Goal: Task Accomplishment & Management: Complete application form

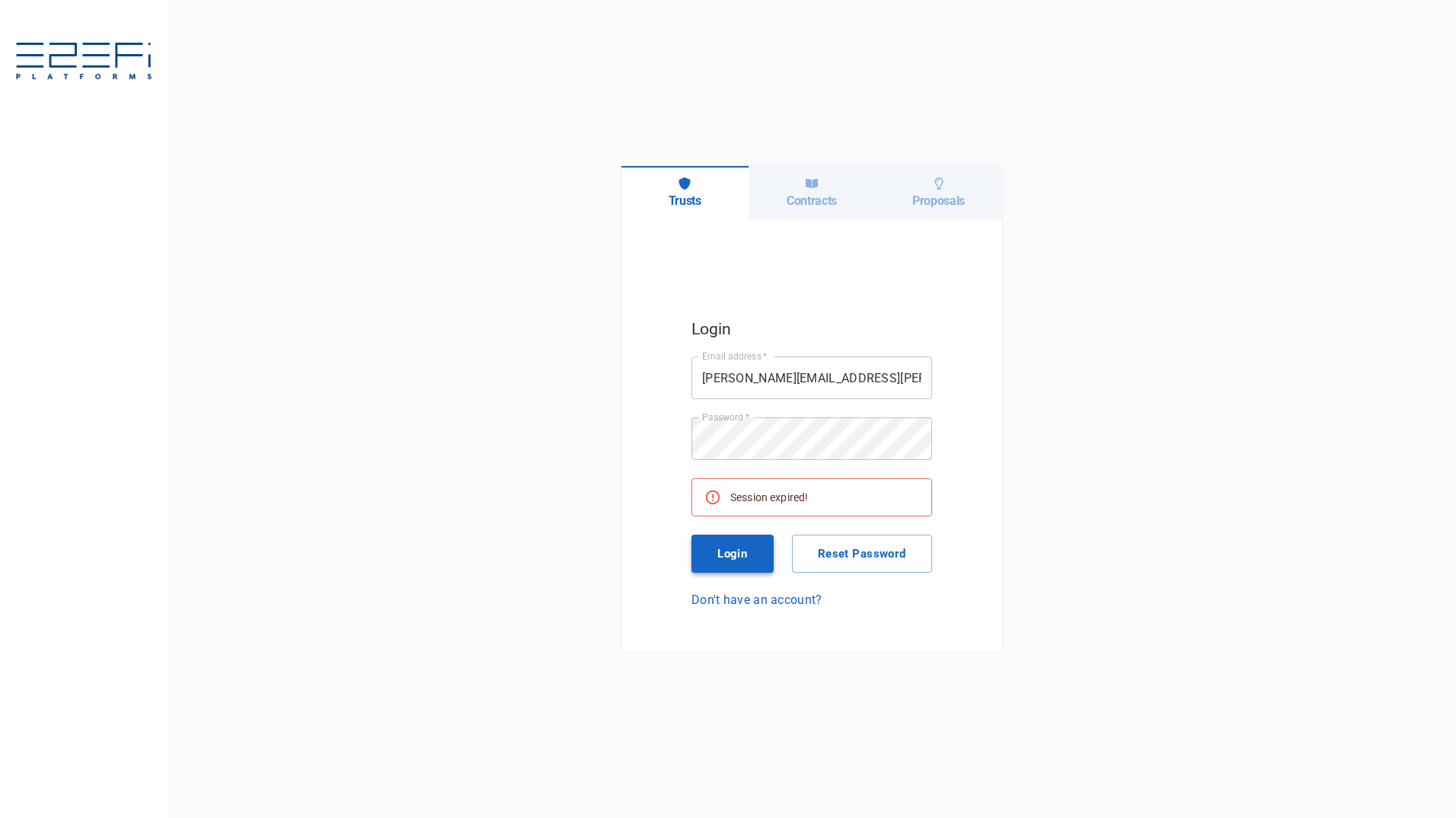
click at [729, 554] on button "Login" at bounding box center [732, 553] width 82 height 38
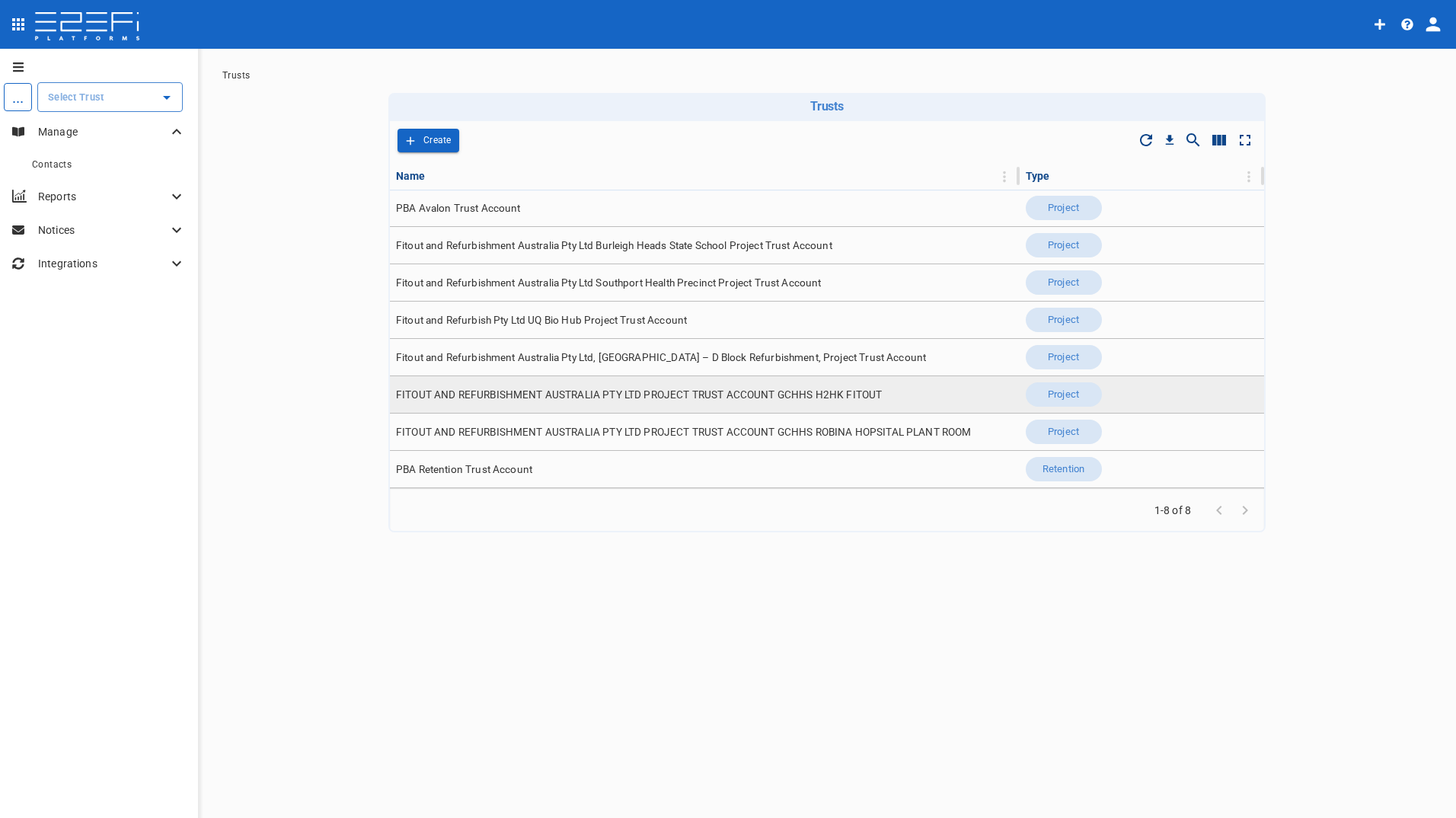
click at [702, 401] on span "FITOUT AND REFURBISHMENT AUSTRALIA PTY LTD PROJECT TRUST ACCOUNT GCHHS H2HK FIT…" at bounding box center [639, 395] width 486 height 14
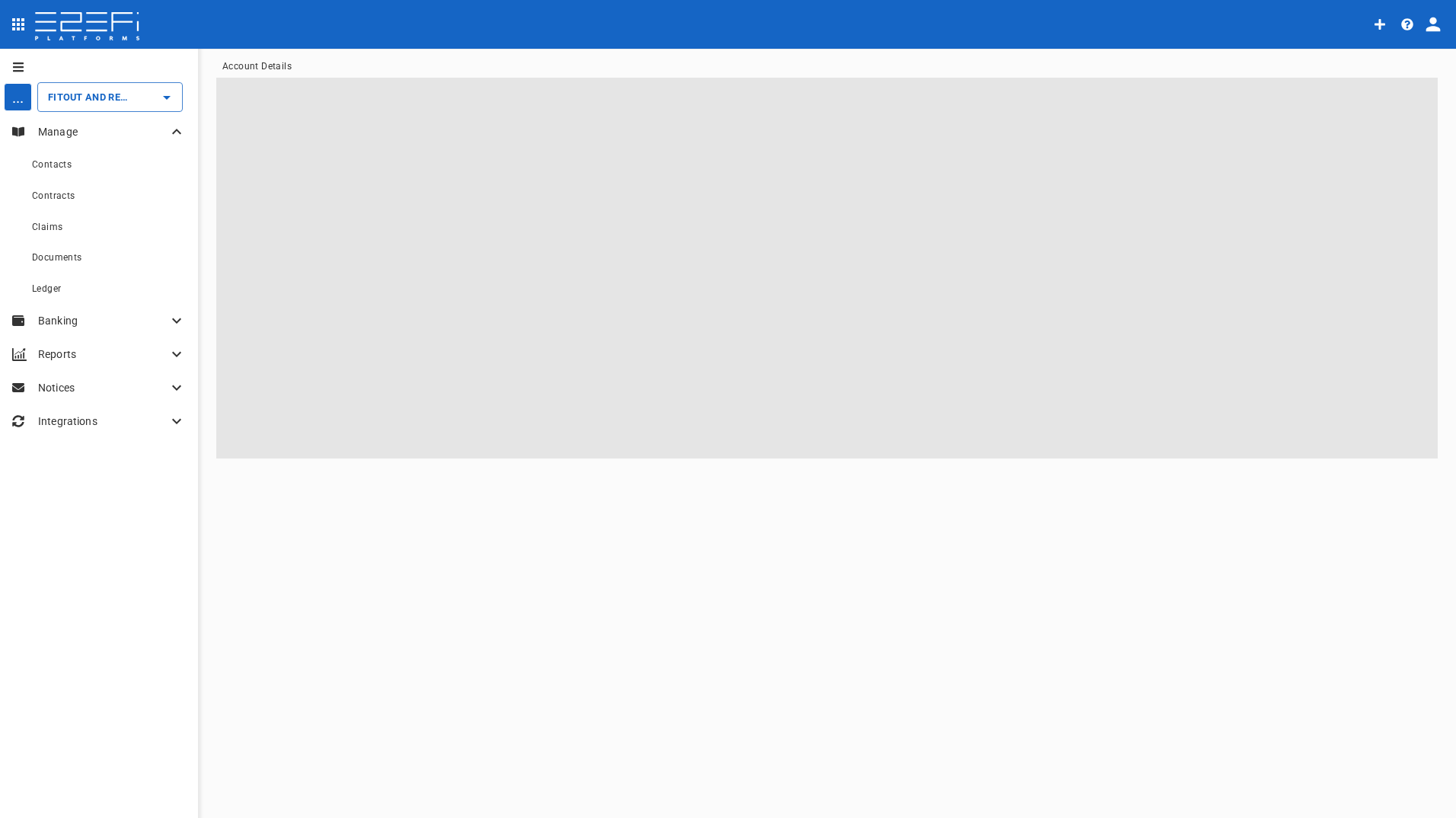
type input "FITOUT AND REFURBISHMENT AUSTRALIA PTY LTD PROJECT TRUST ACCOUNT GCHHS H2HK FIT…"
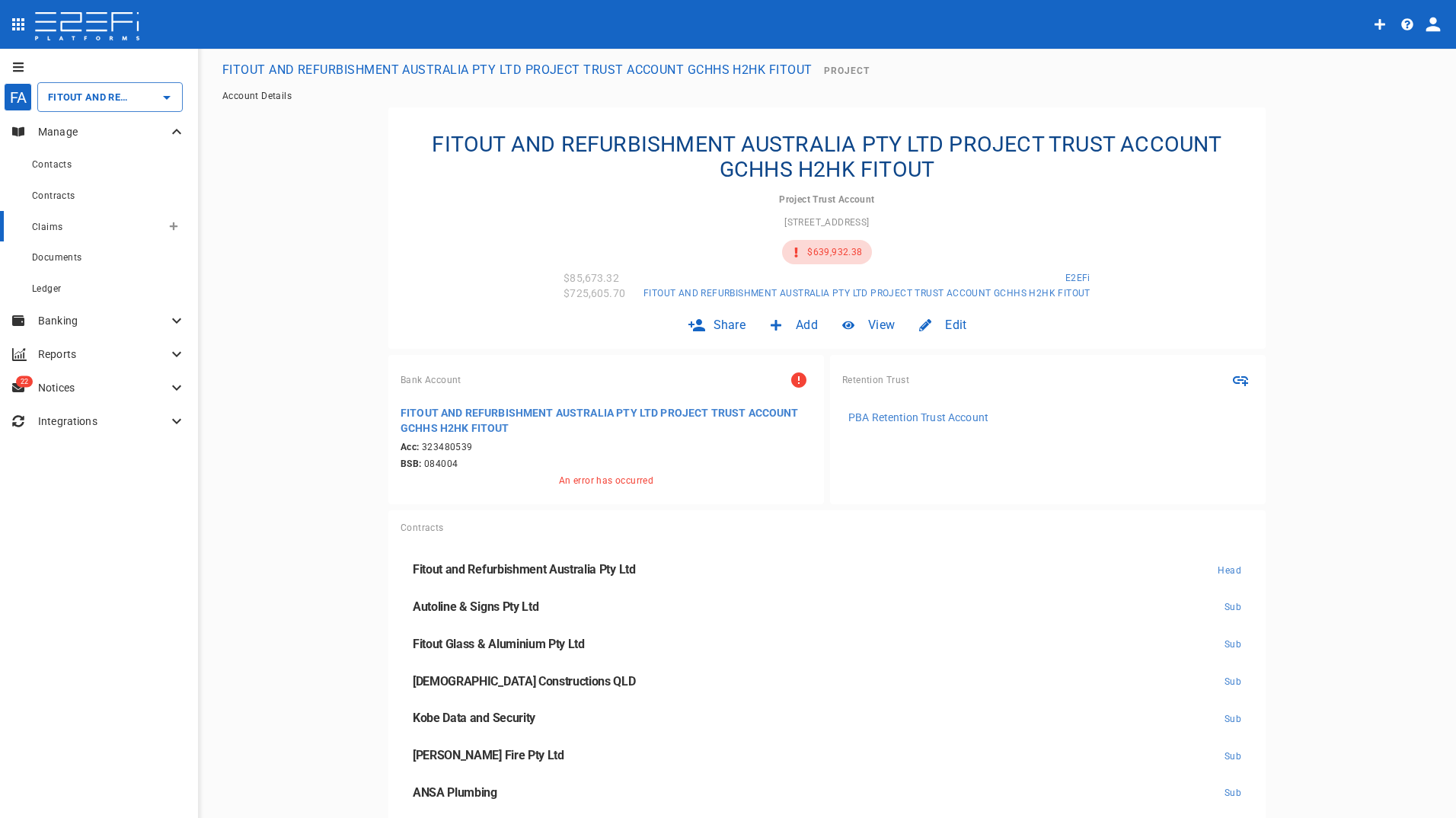
click at [46, 226] on span "Claims" at bounding box center [47, 227] width 31 height 11
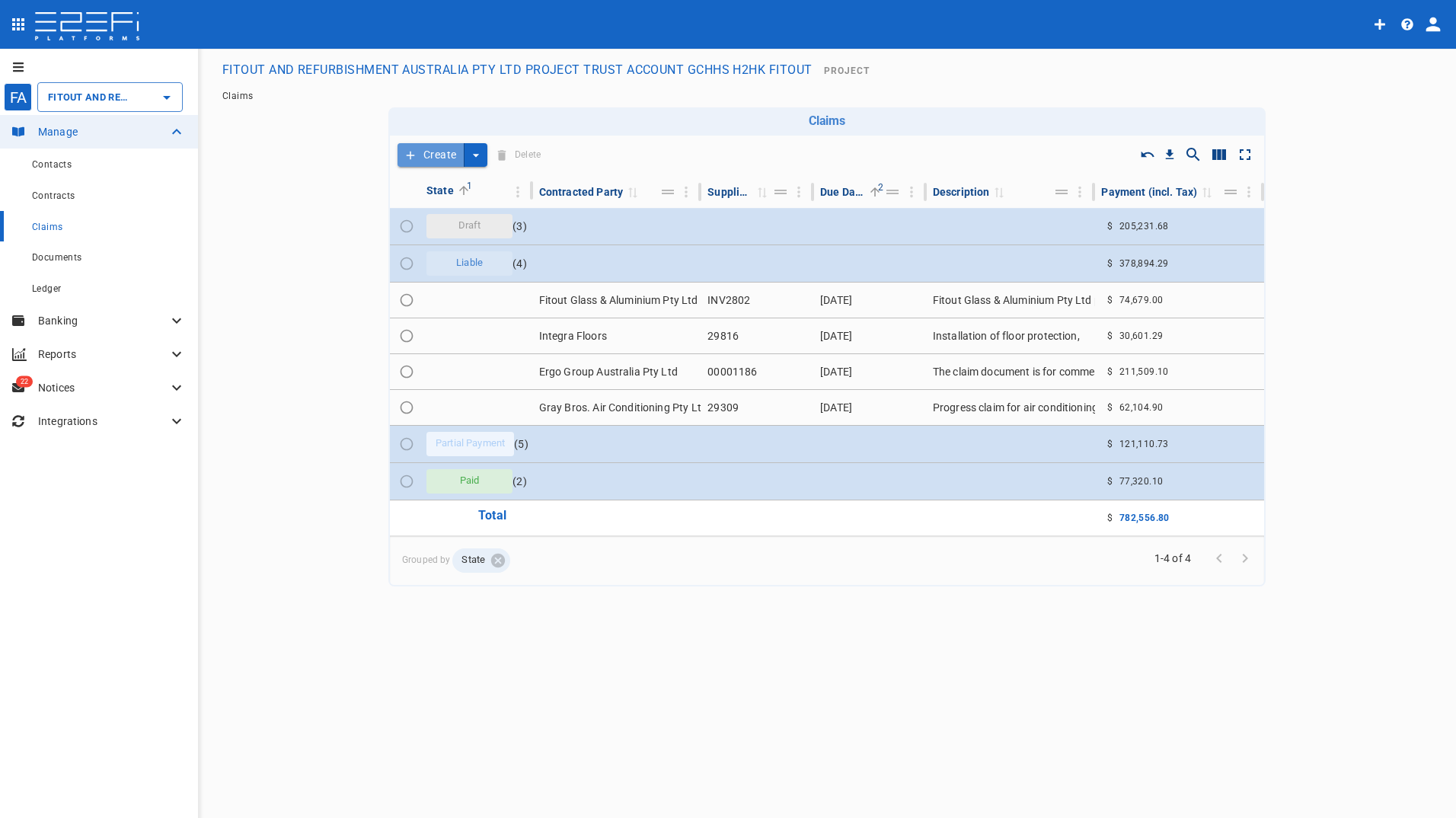
click at [420, 153] on button "Create" at bounding box center [431, 155] width 67 height 24
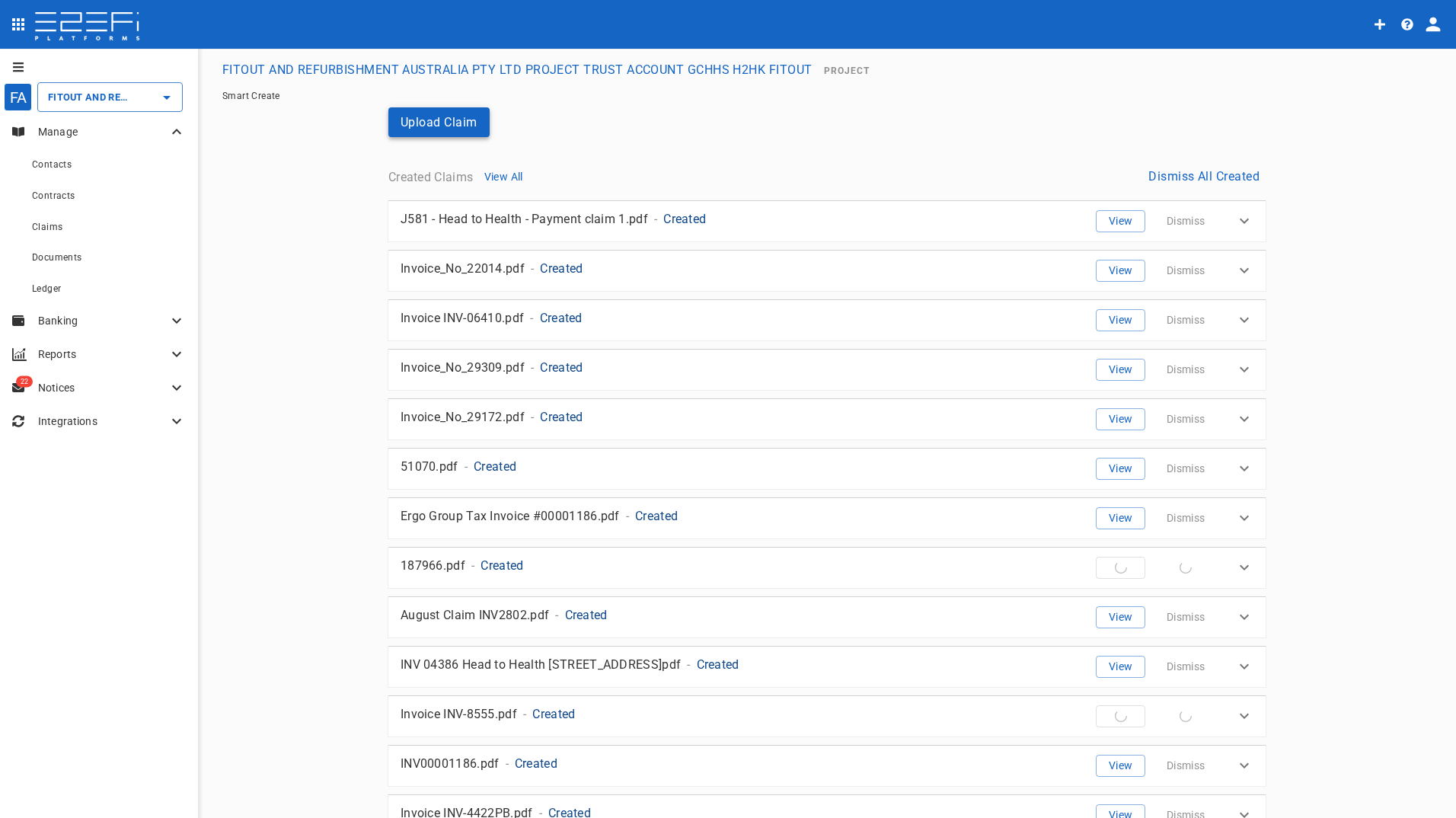
click at [420, 128] on button "Upload Claim" at bounding box center [439, 122] width 101 height 30
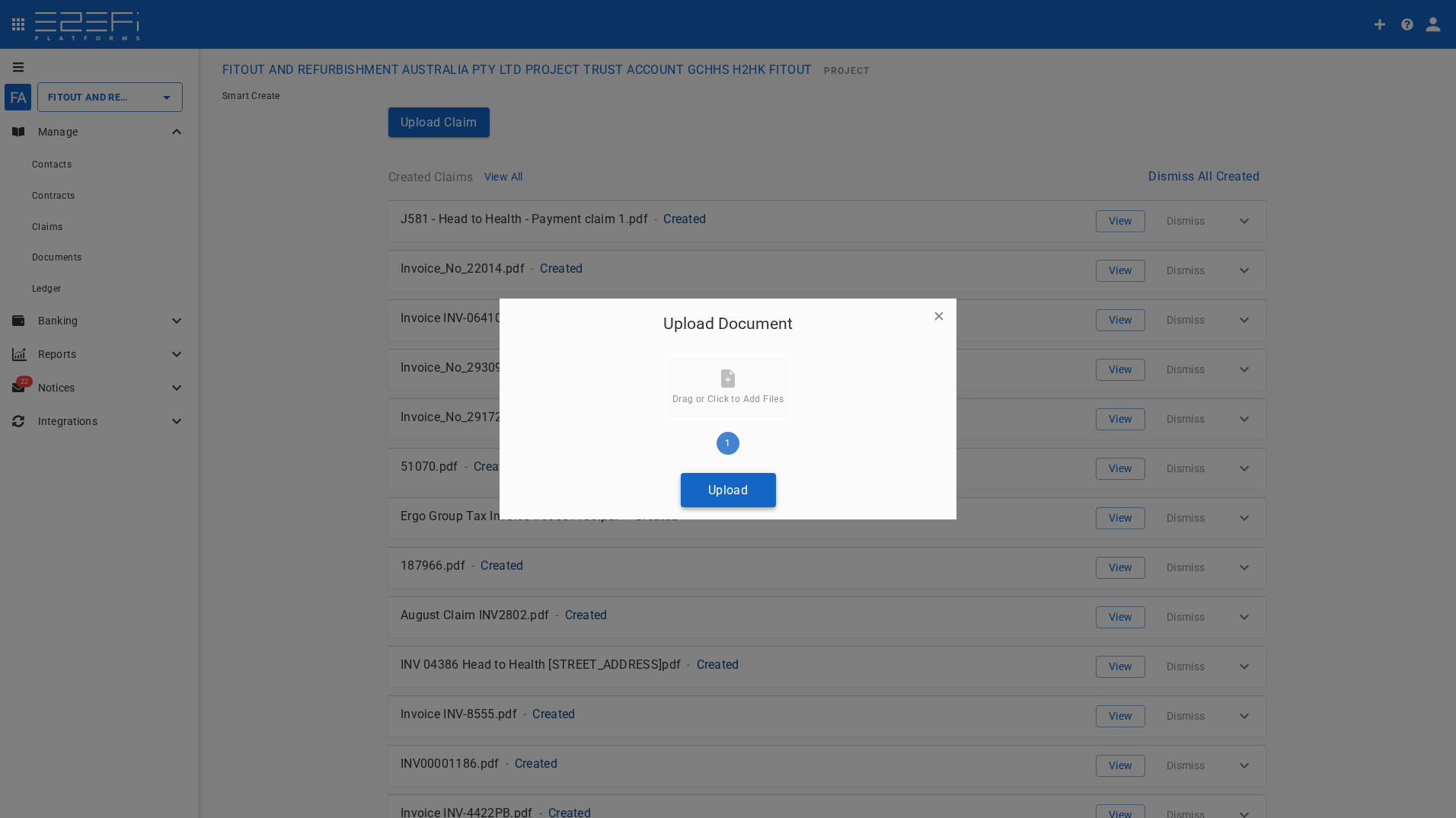
click at [719, 495] on button "Upload" at bounding box center [728, 490] width 95 height 34
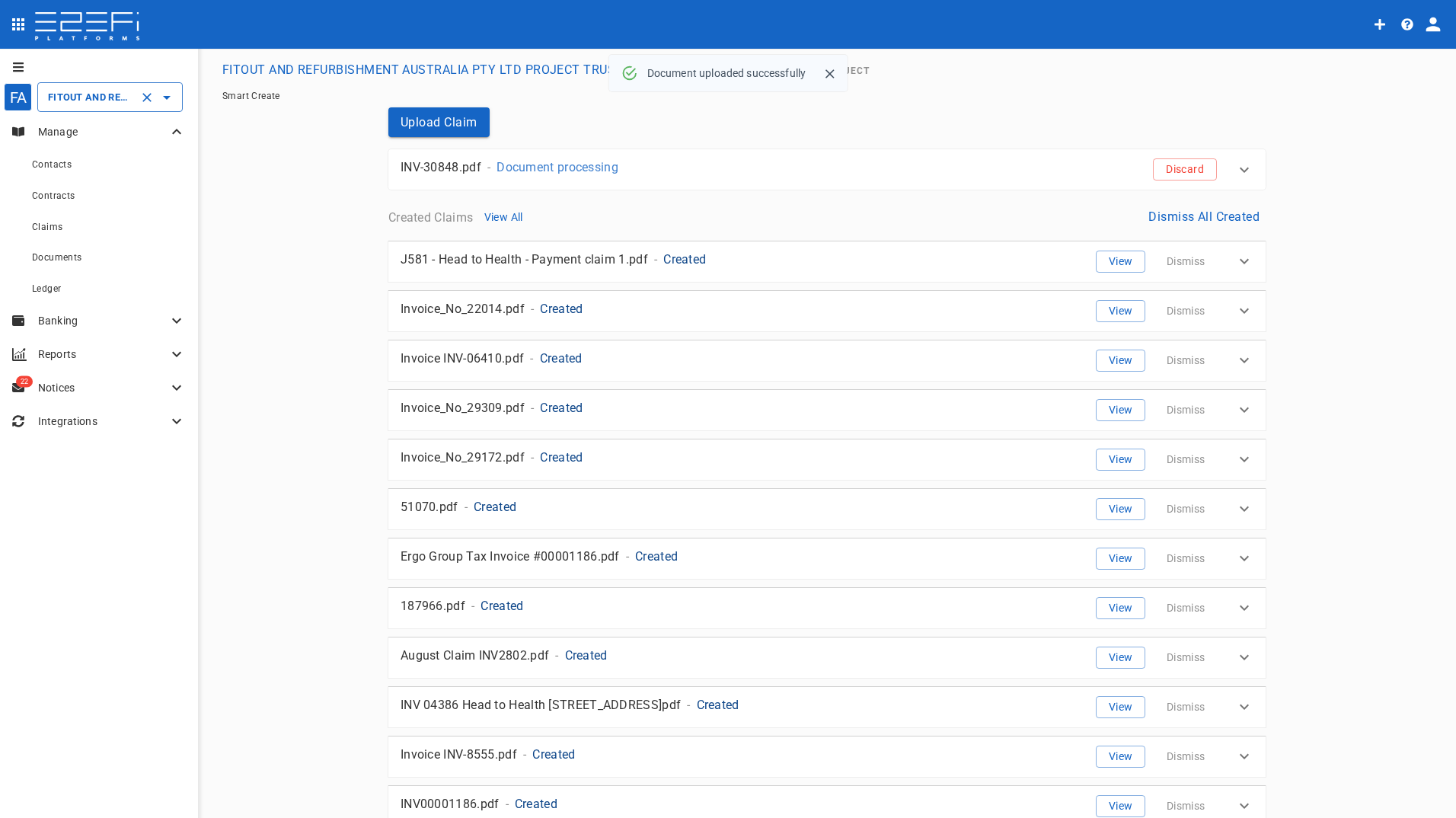
click at [103, 95] on input "FITOUT AND REFURBISHMENT AUSTRALIA PTY LTD PROJECT TRUST ACCOUNT GCHHS H2HK FIT…" at bounding box center [89, 98] width 89 height 16
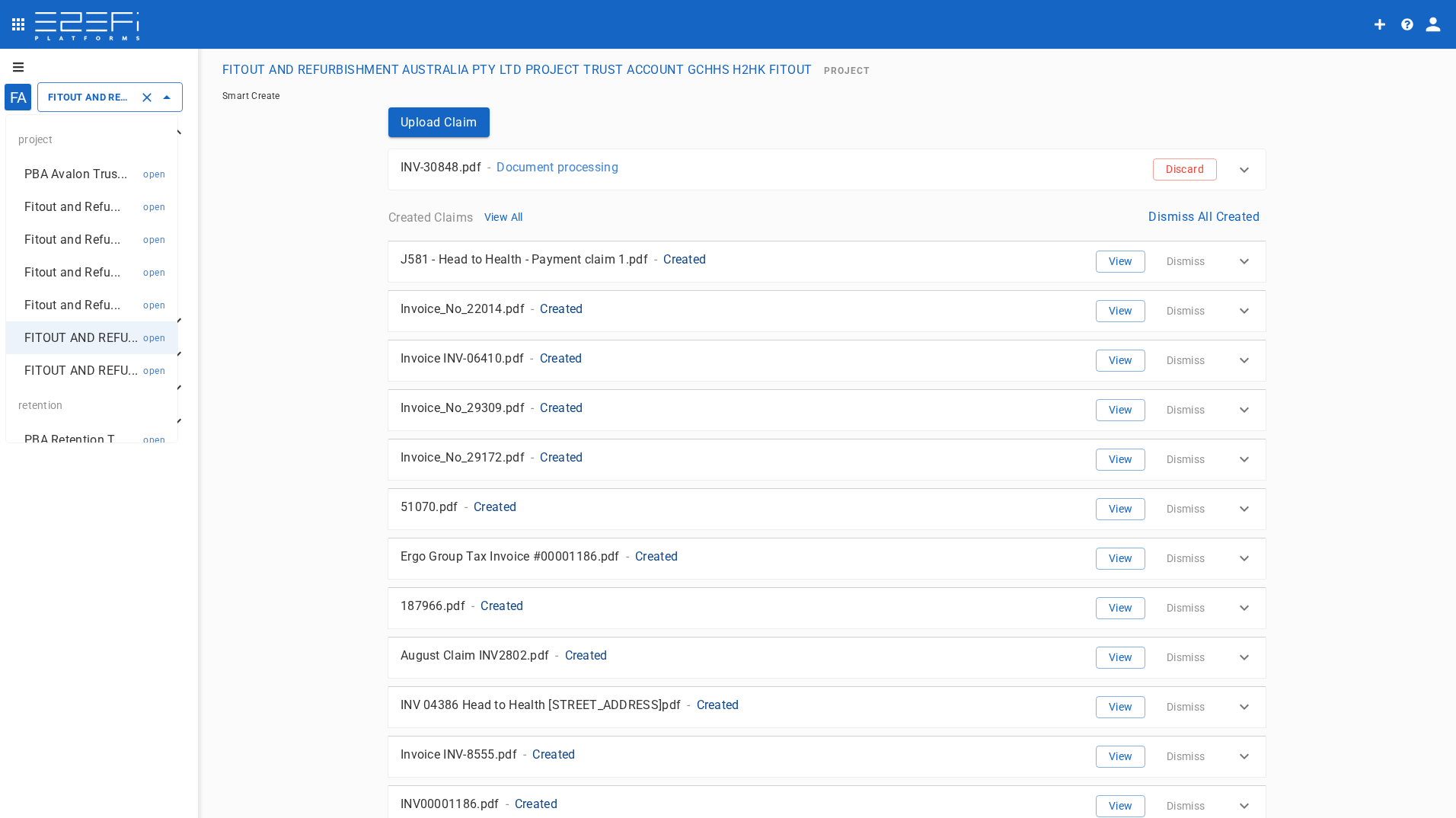
click at [70, 380] on p "FITOUT AND REFU..." at bounding box center [81, 370] width 114 height 17
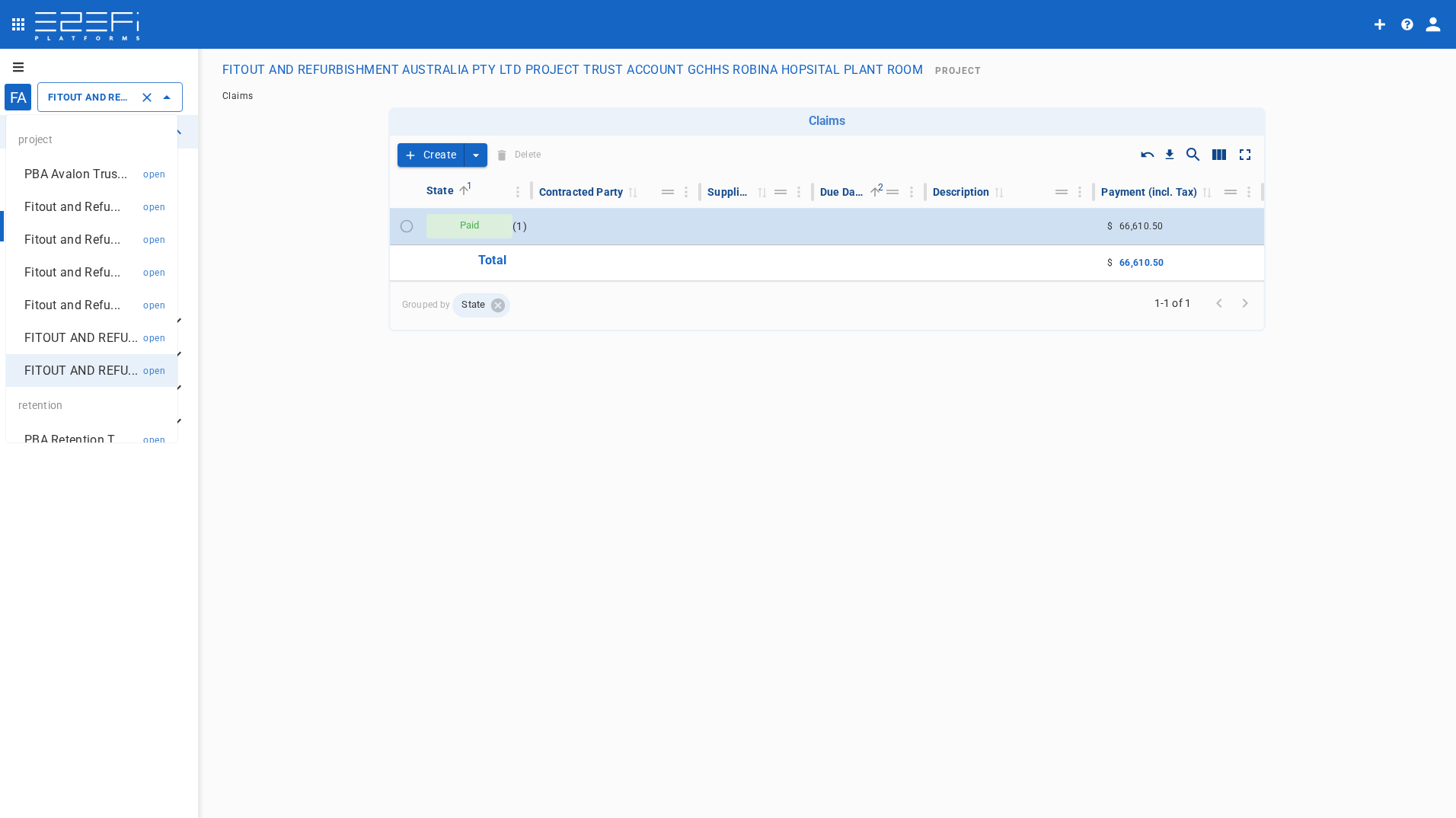
click at [80, 96] on input "FITOUT AND REFURBISHMENT AUSTRALIA PTY LTD PROJECT TRUST ACCOUNT GCHHS ROBINA H…" at bounding box center [89, 98] width 89 height 16
click at [73, 212] on p "Fitout and Refu..." at bounding box center [72, 206] width 96 height 17
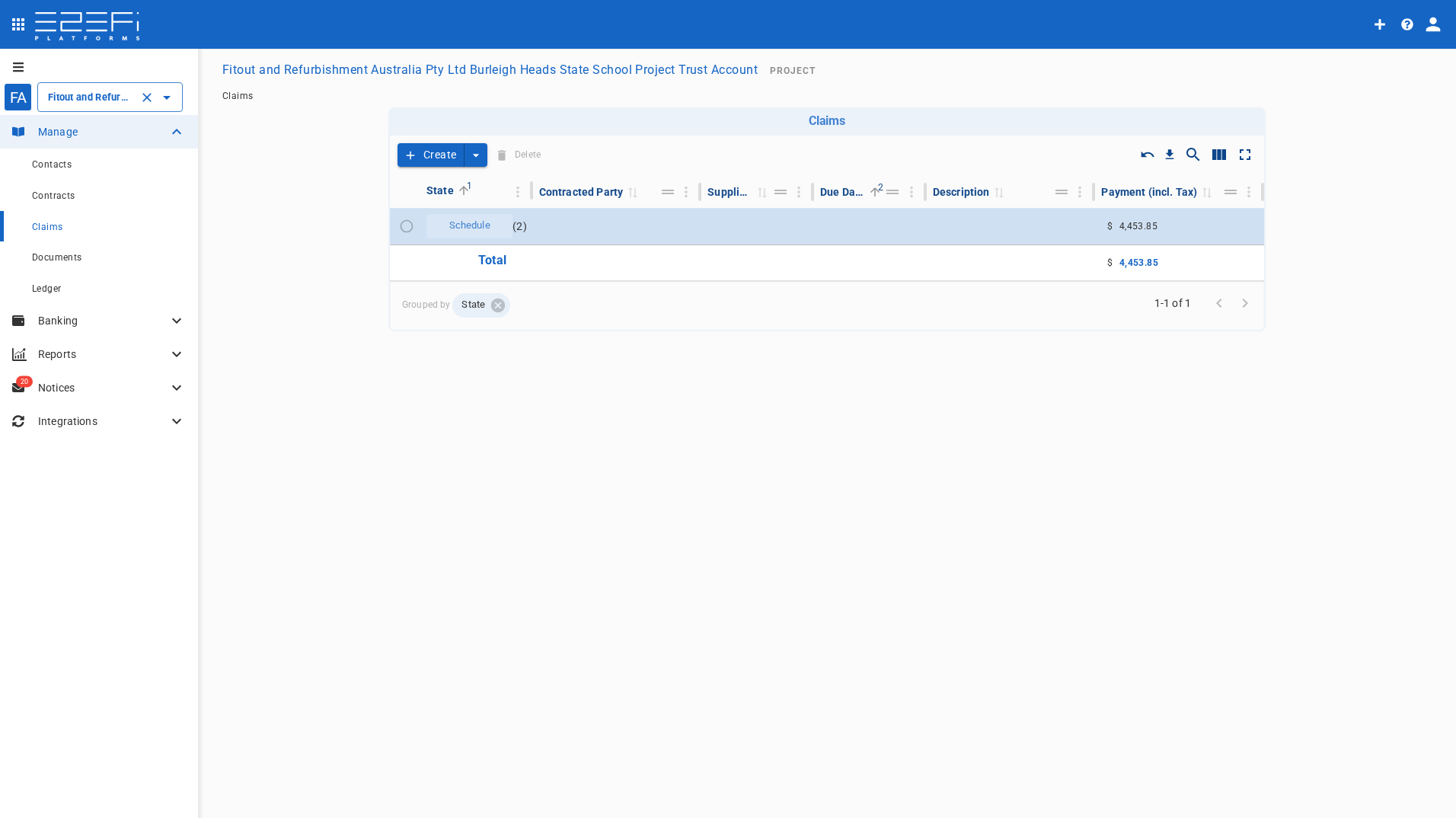
click at [90, 82] on div "Fitout and Refurbishment Australia Pty Ltd Burleigh Heads State School Project …" at bounding box center [109, 97] width 146 height 30
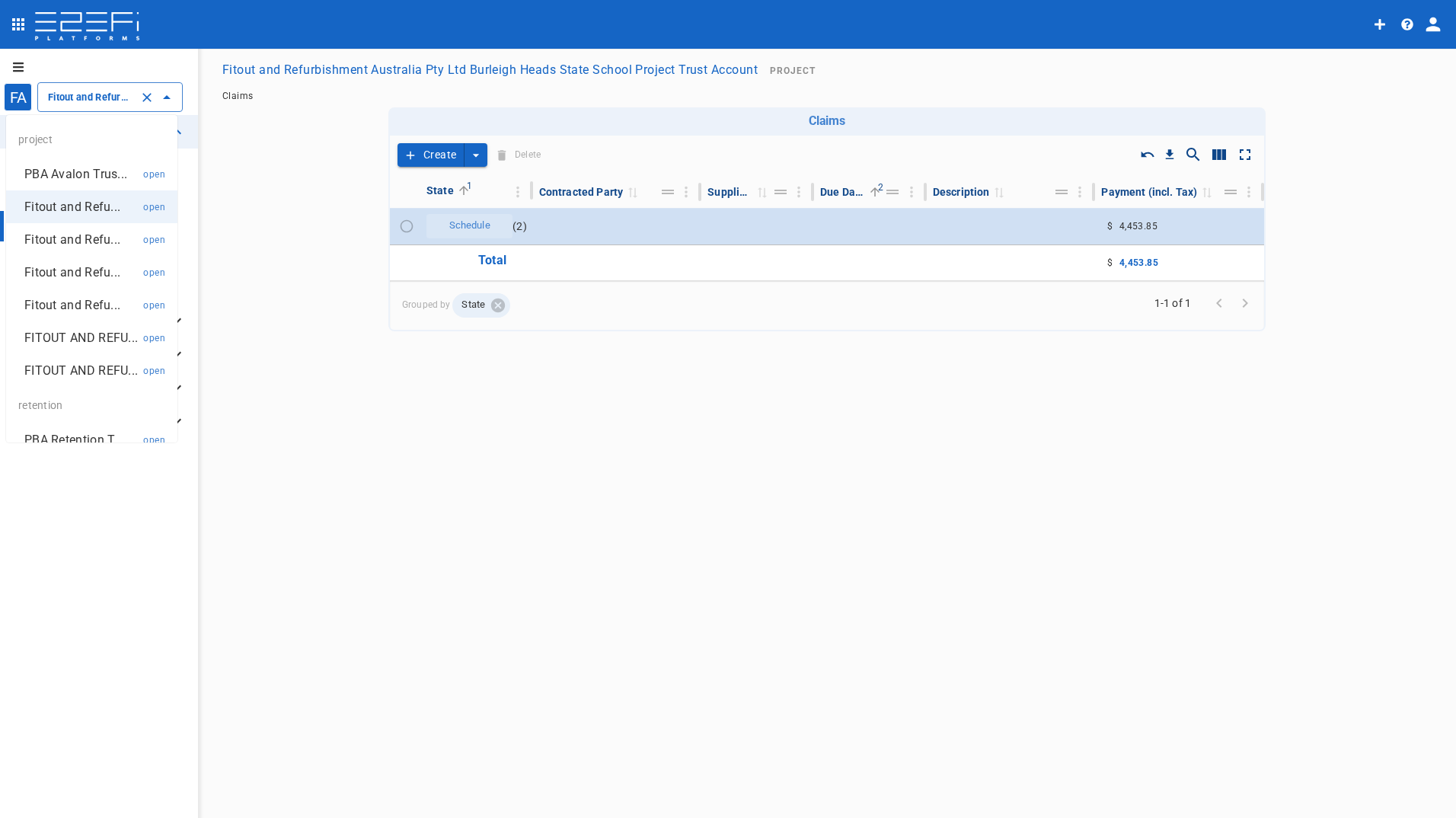
click at [74, 237] on p "Fitout and Refu..." at bounding box center [72, 239] width 96 height 17
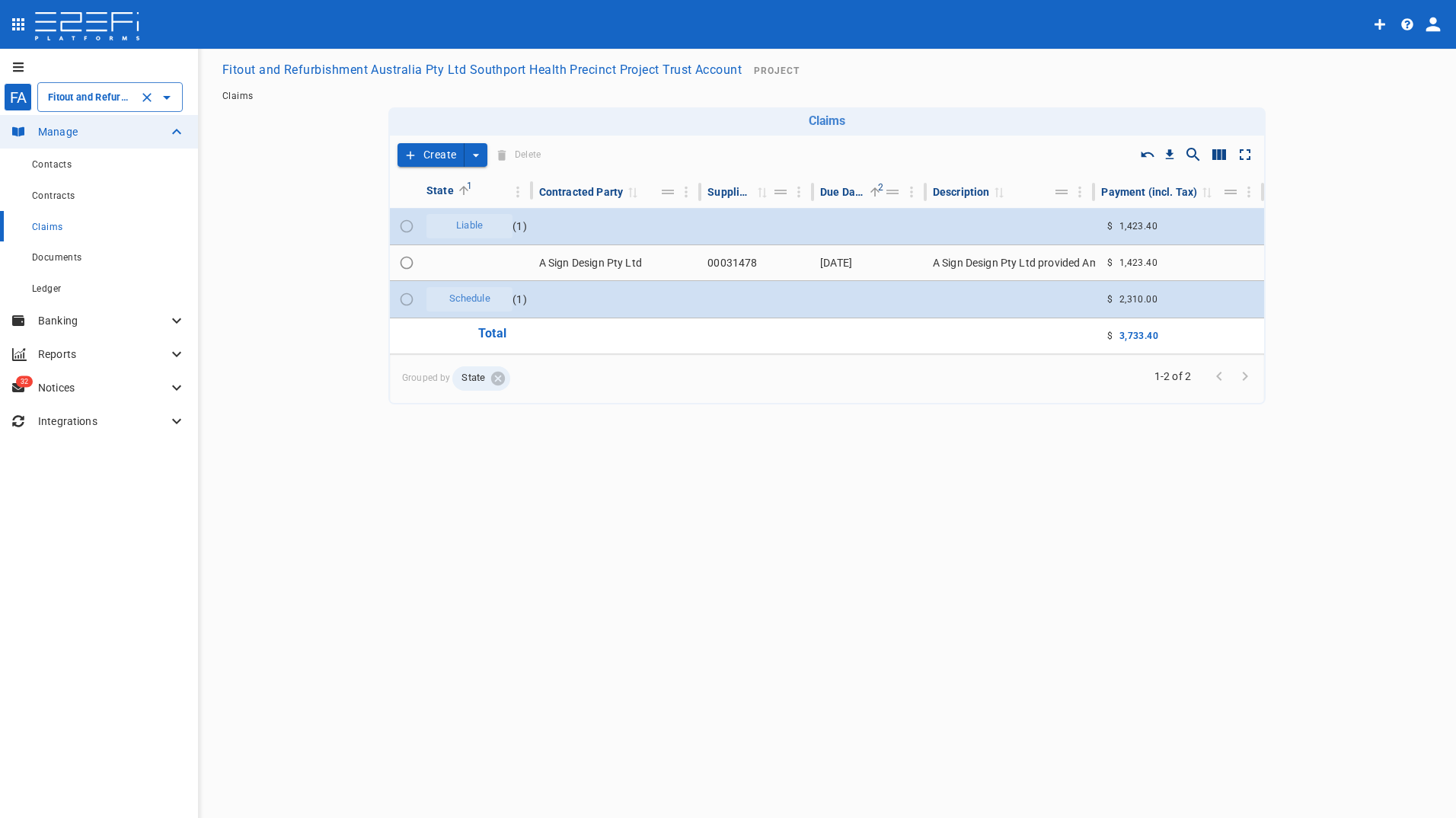
click at [99, 91] on input "Fitout and Refurbishment Australia Pty Ltd Southport Health Precinct Project Tr…" at bounding box center [89, 98] width 89 height 16
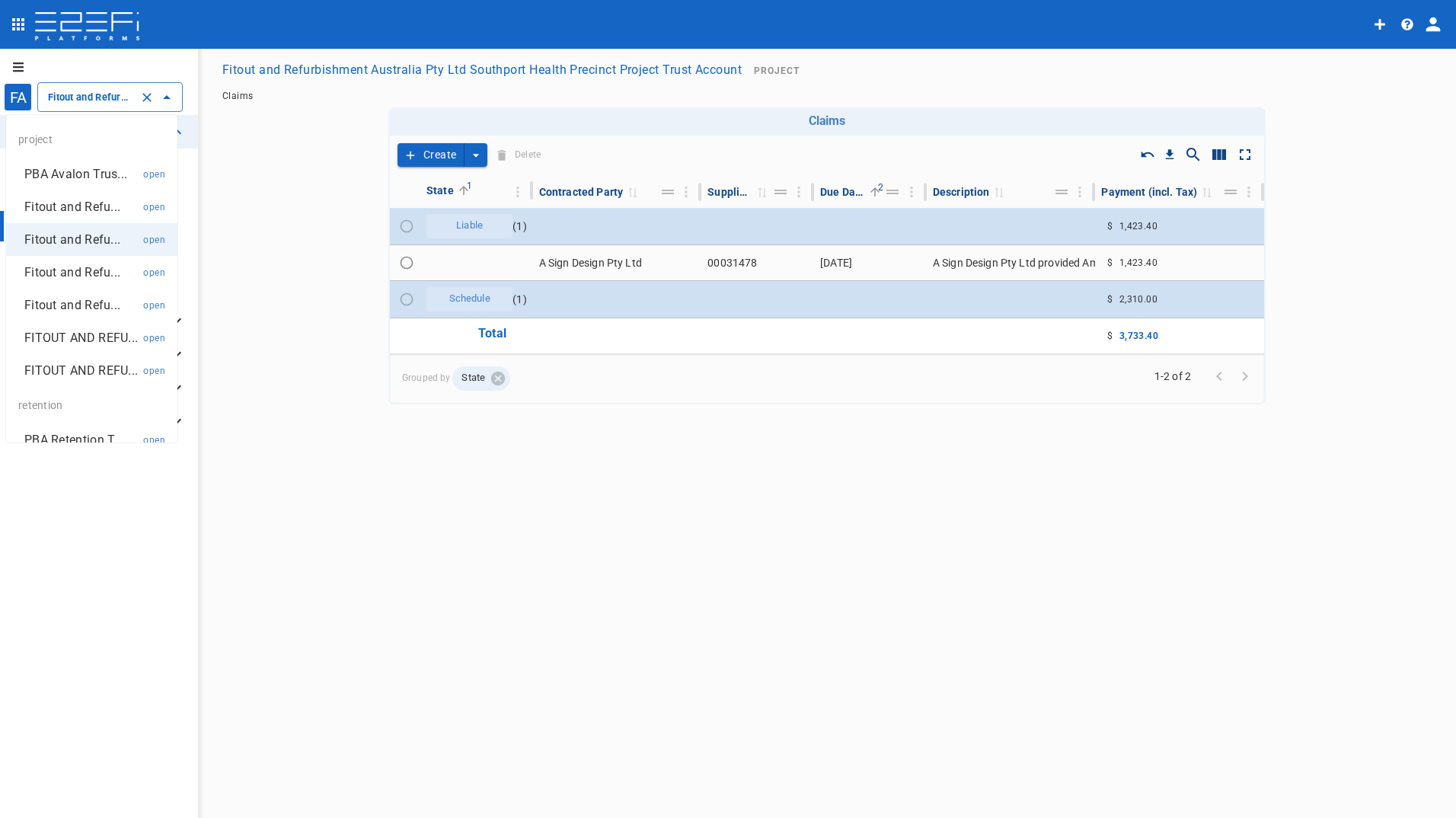
click at [74, 273] on p "Fitout and Refu..." at bounding box center [72, 272] width 96 height 17
type input "Fitout and Refurbish Pty Ltd UQ Bio Hub Project Trust Account"
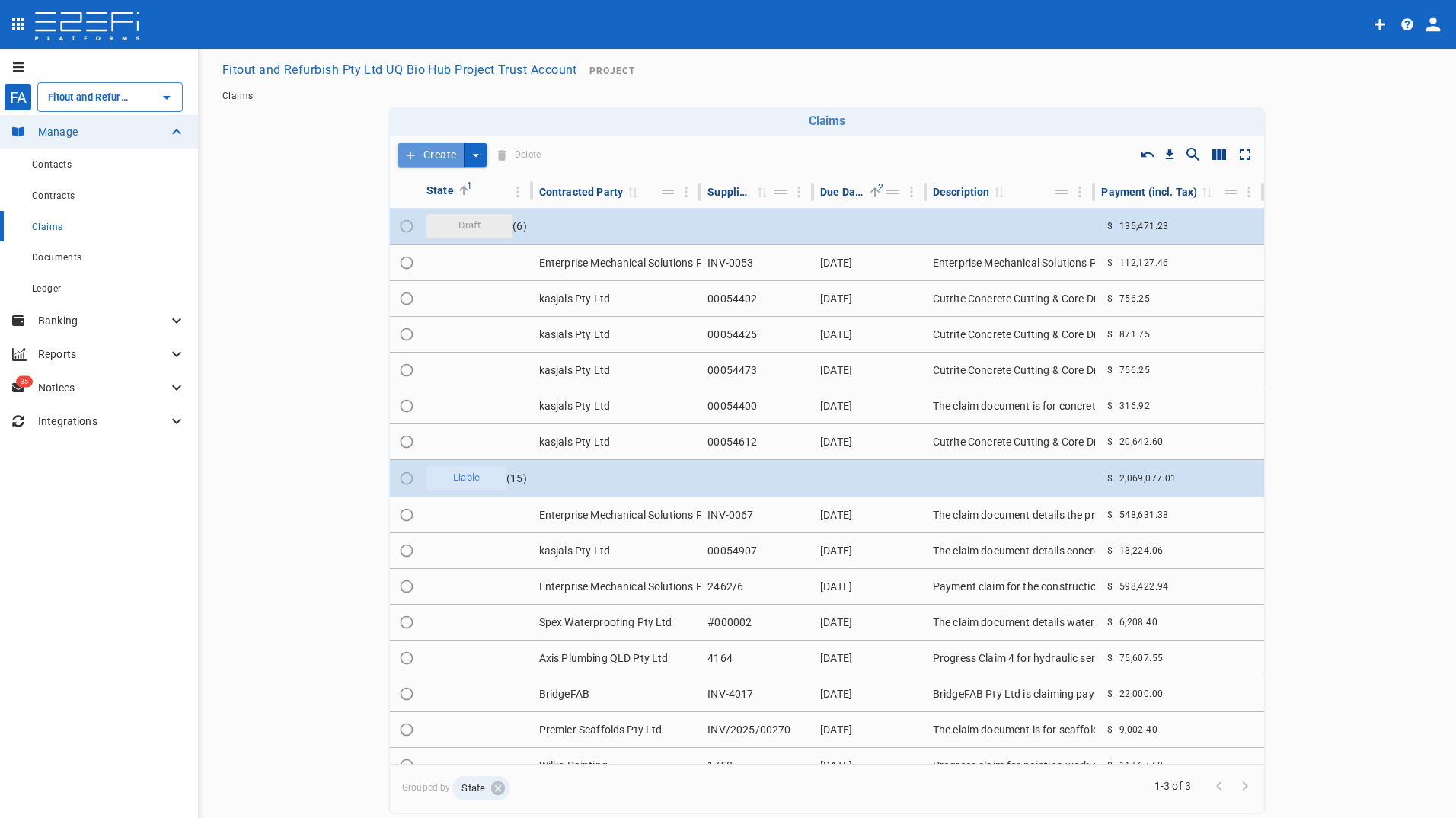
click at [432, 152] on button "Create" at bounding box center [431, 155] width 67 height 24
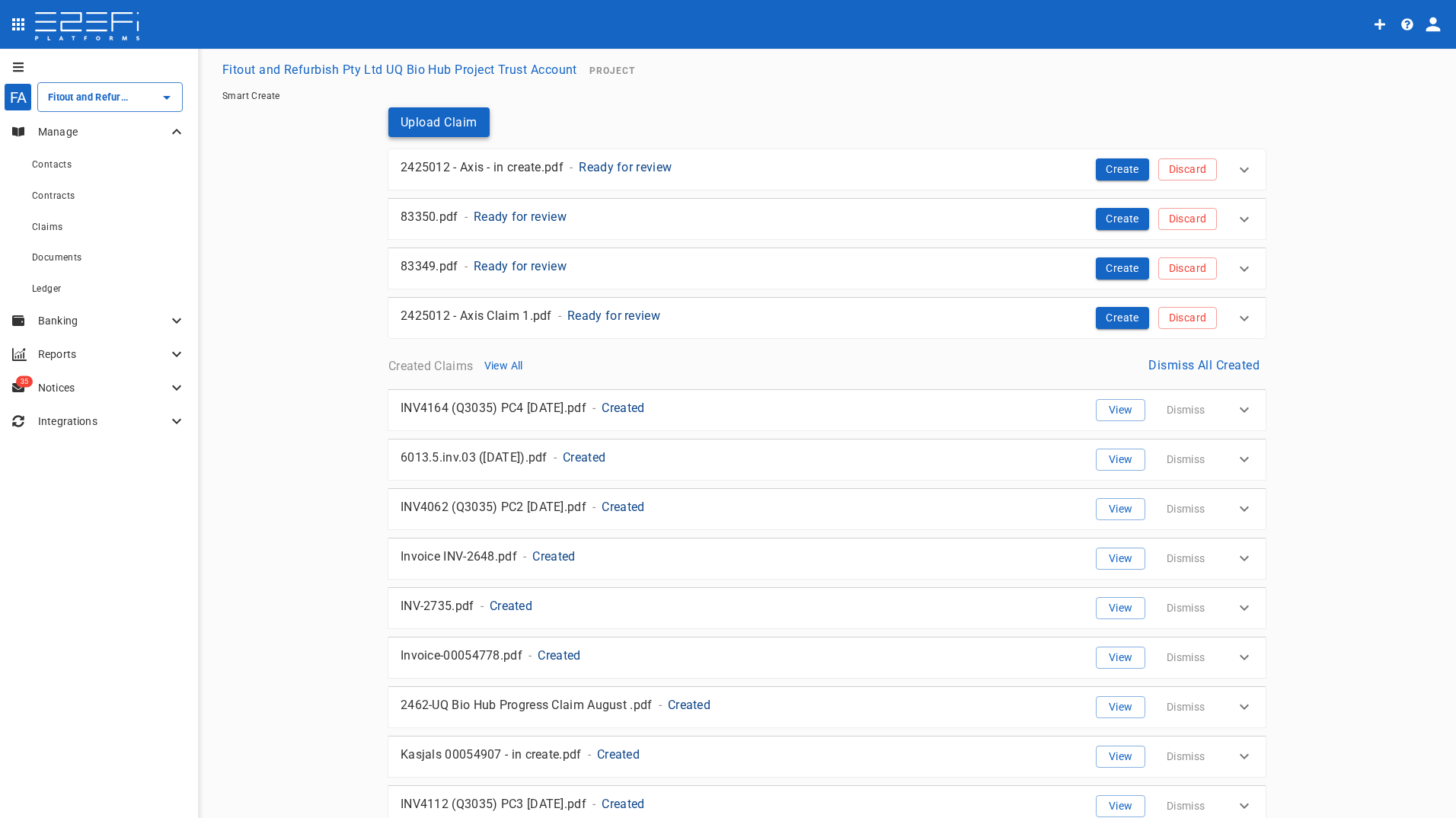
click at [426, 116] on button "Upload Claim" at bounding box center [439, 122] width 101 height 30
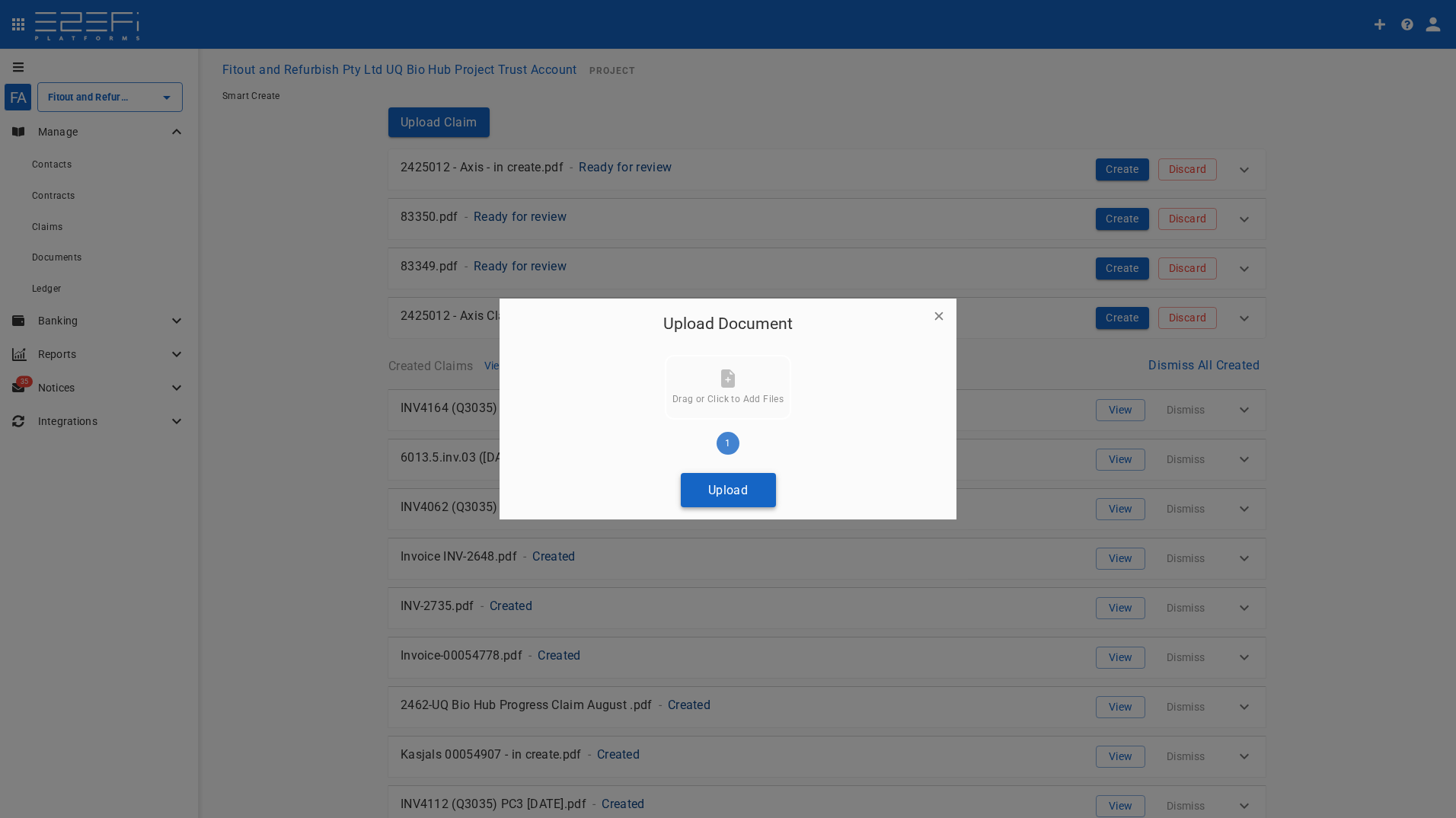
click at [725, 492] on button "Upload" at bounding box center [728, 490] width 95 height 34
